Goal: Information Seeking & Learning: Learn about a topic

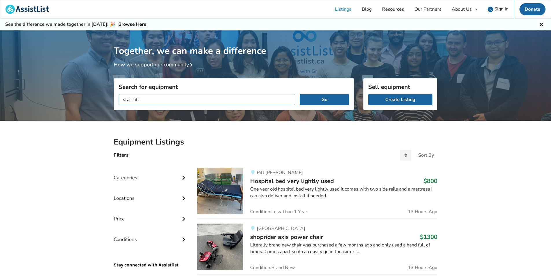
click at [300, 94] on button "Go" at bounding box center [324, 99] width 49 height 11
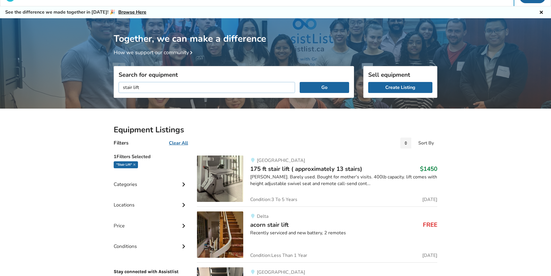
scroll to position [5, 0]
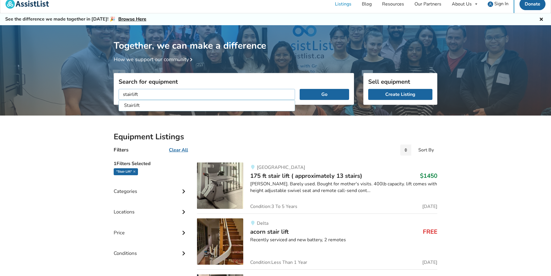
click at [300, 89] on button "Go" at bounding box center [324, 94] width 49 height 11
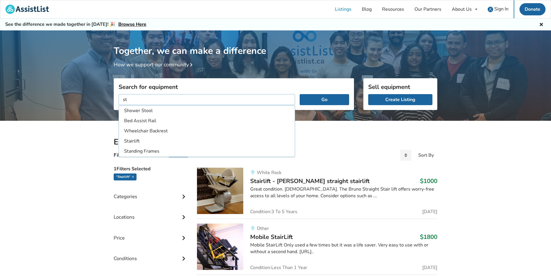
type input "s"
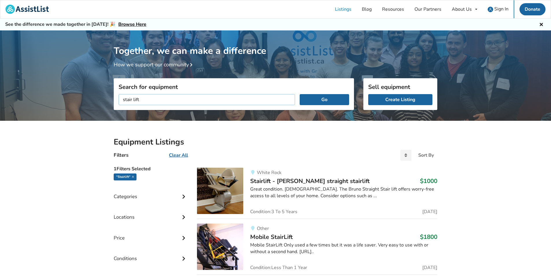
click at [300, 94] on button "Go" at bounding box center [324, 99] width 49 height 11
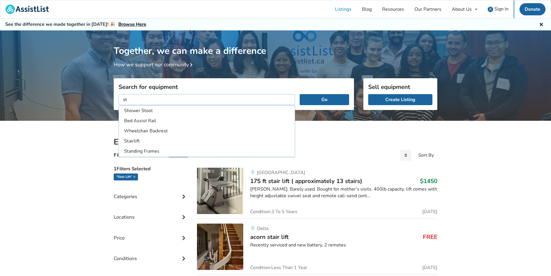
type input "s"
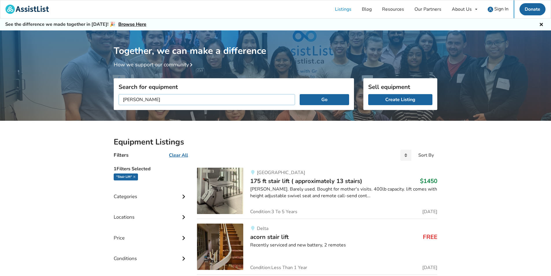
click at [300, 94] on button "Go" at bounding box center [324, 99] width 49 height 11
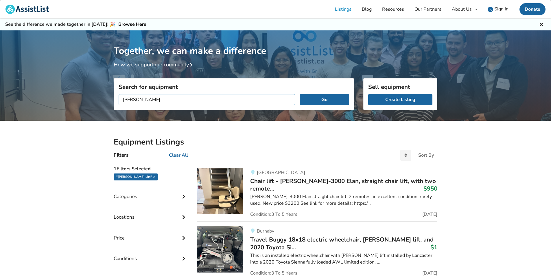
drag, startPoint x: 144, startPoint y: 98, endPoint x: 110, endPoint y: 101, distance: 34.3
click at [110, 101] on div "Search for equipment bruno lift Go" at bounding box center [234, 118] width 250 height 41
click at [300, 94] on button "Go" at bounding box center [324, 99] width 49 height 11
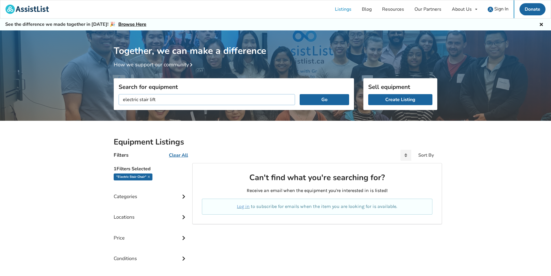
click at [300, 94] on button "Go" at bounding box center [324, 99] width 49 height 11
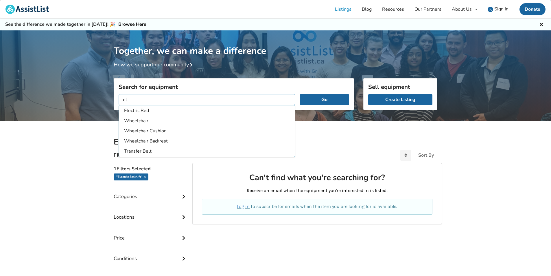
type input "e"
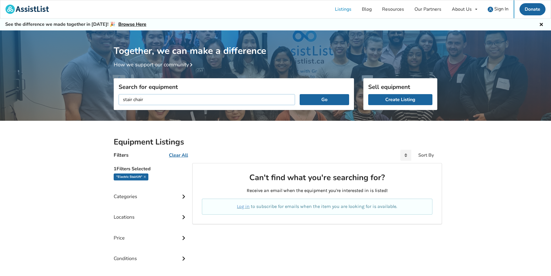
type input "stair chair"
click at [300, 94] on button "Go" at bounding box center [324, 99] width 49 height 11
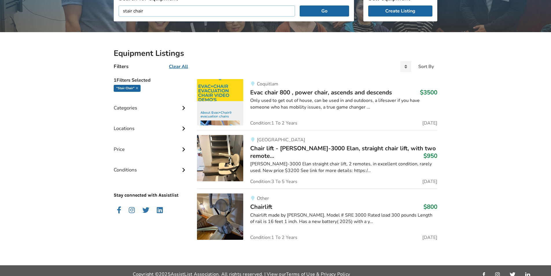
scroll to position [95, 0]
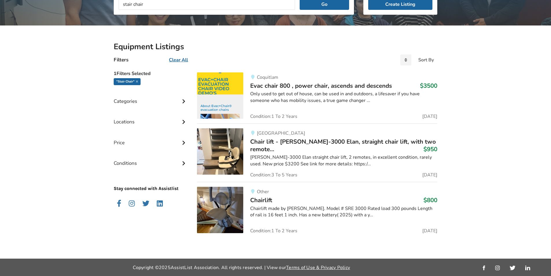
click at [224, 205] on img at bounding box center [220, 210] width 46 height 46
